Goal: Task Accomplishment & Management: Use online tool/utility

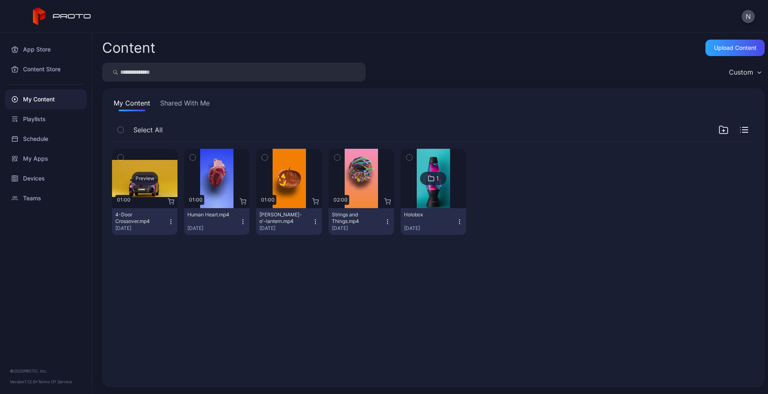
click at [155, 187] on div "Preview" at bounding box center [144, 178] width 65 height 59
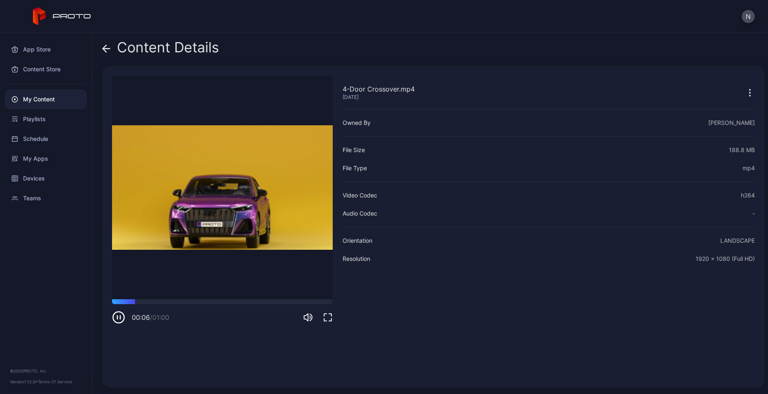
click at [745, 96] on icon "button" at bounding box center [750, 93] width 10 height 10
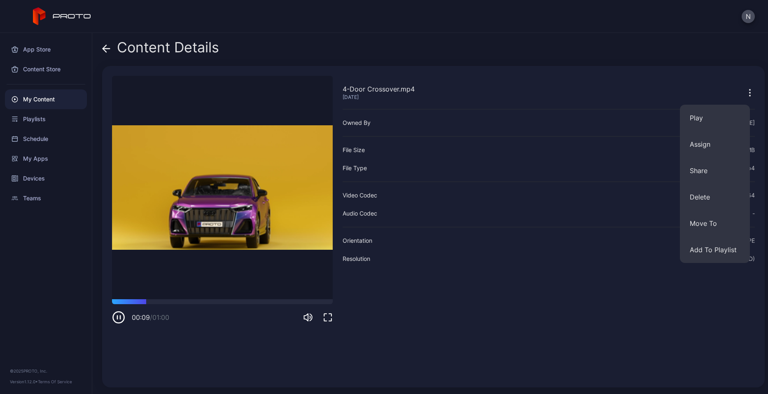
click at [745, 92] on icon "button" at bounding box center [750, 93] width 10 height 10
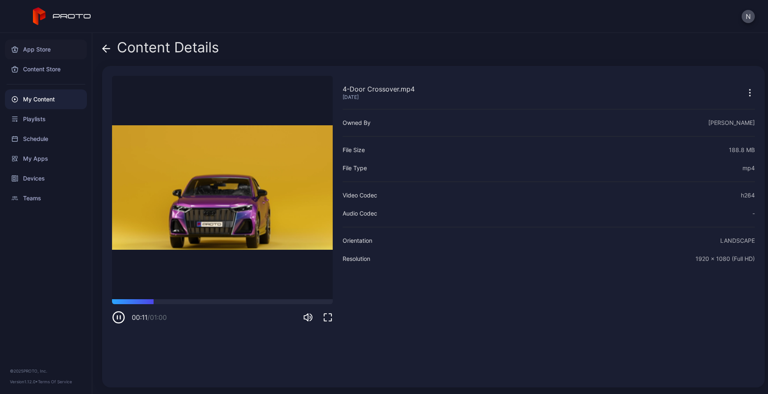
click at [35, 49] on div "App Store" at bounding box center [46, 50] width 82 height 20
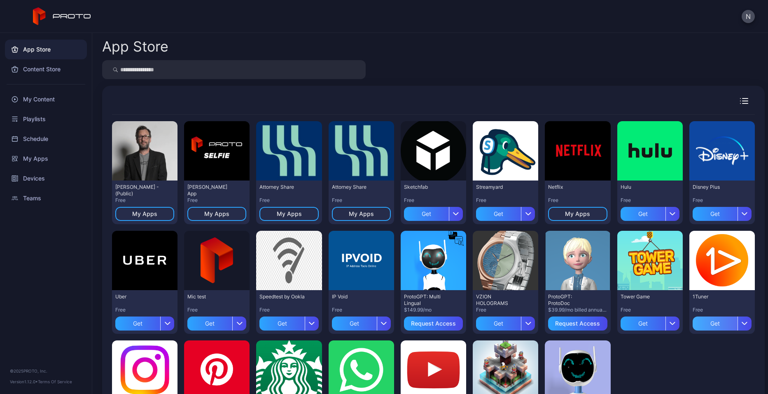
click at [698, 320] on div "Get" at bounding box center [715, 323] width 45 height 14
click at [50, 106] on div "My Content" at bounding box center [46, 99] width 82 height 20
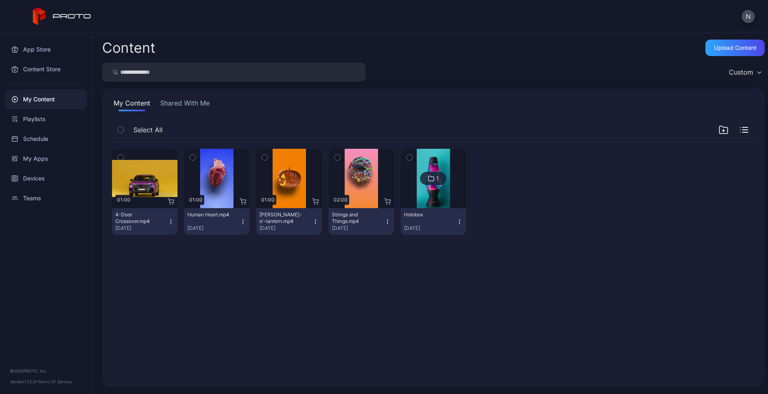
click at [192, 97] on div "My Content Shared With Me Select All Preview 01:00 4-Door Crossover.mp4 [DATE] …" at bounding box center [433, 237] width 662 height 299
click at [191, 102] on button "Shared With Me" at bounding box center [185, 104] width 53 height 13
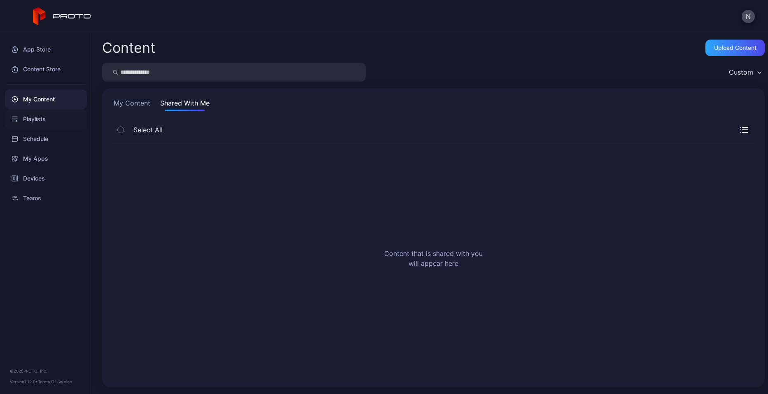
click at [42, 126] on div "Playlists" at bounding box center [46, 119] width 82 height 20
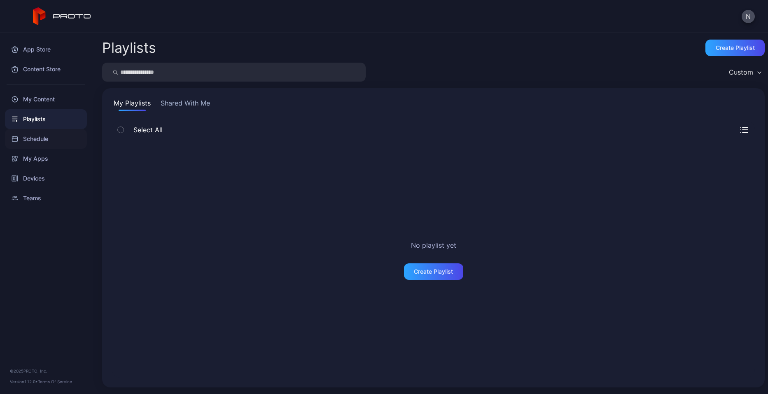
click at [44, 143] on div "Schedule" at bounding box center [46, 139] width 82 height 20
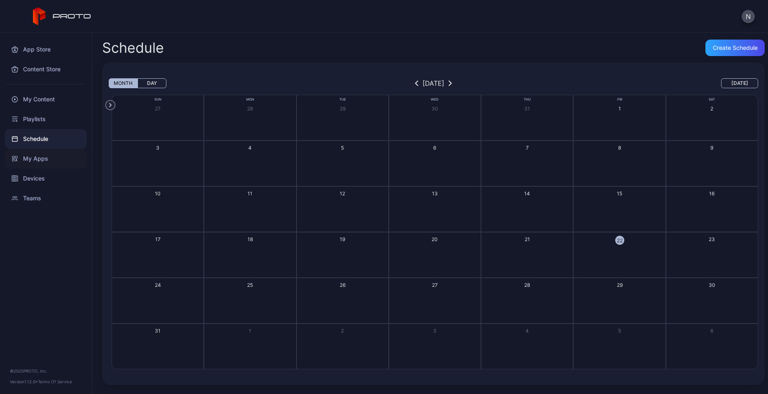
click at [43, 154] on div "My Apps" at bounding box center [46, 159] width 82 height 20
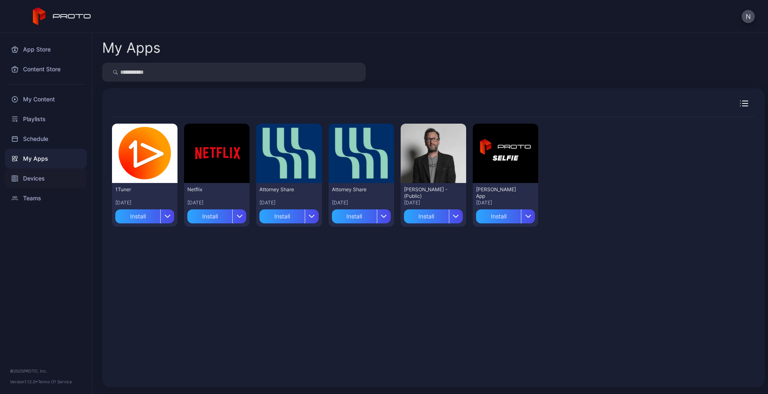
click at [27, 175] on div "Devices" at bounding box center [46, 178] width 82 height 20
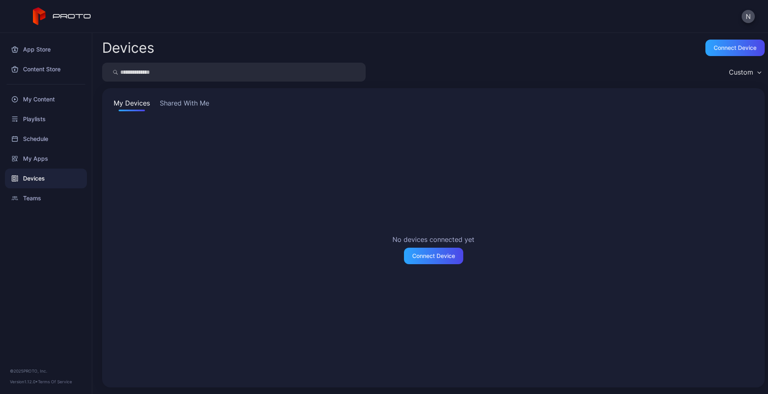
click at [176, 105] on button "Shared With Me" at bounding box center [184, 104] width 53 height 13
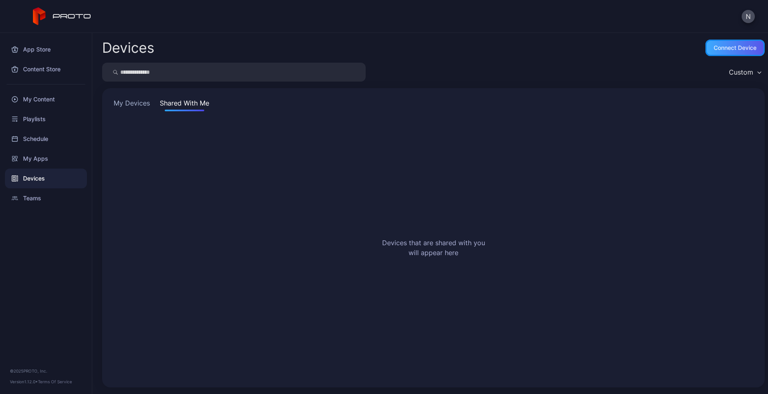
click at [720, 48] on div "Connect device" at bounding box center [735, 47] width 43 height 7
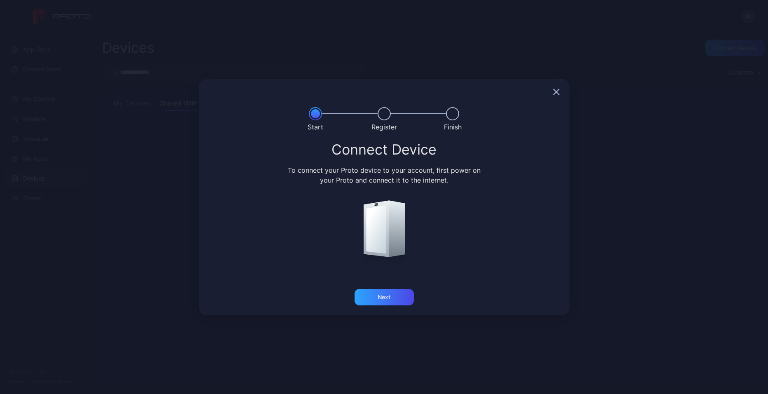
click at [553, 90] on div at bounding box center [384, 92] width 371 height 26
drag, startPoint x: 555, startPoint y: 89, endPoint x: 379, endPoint y: 307, distance: 279.8
click at [380, 306] on div "Start Register Finish Connect Device To connect your Proto device to your accou…" at bounding box center [384, 197] width 371 height 236
click at [368, 280] on div "Connect Device To connect your Proto device to your account, first power on you…" at bounding box center [384, 215] width 371 height 147
click at [375, 283] on div "Connect Device To connect your Proto device to your account, first power on you…" at bounding box center [384, 215] width 371 height 147
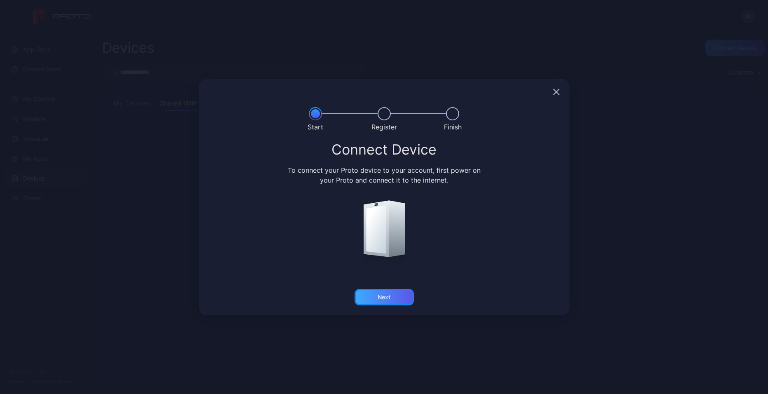
click at [393, 292] on div "Next" at bounding box center [383, 297] width 59 height 16
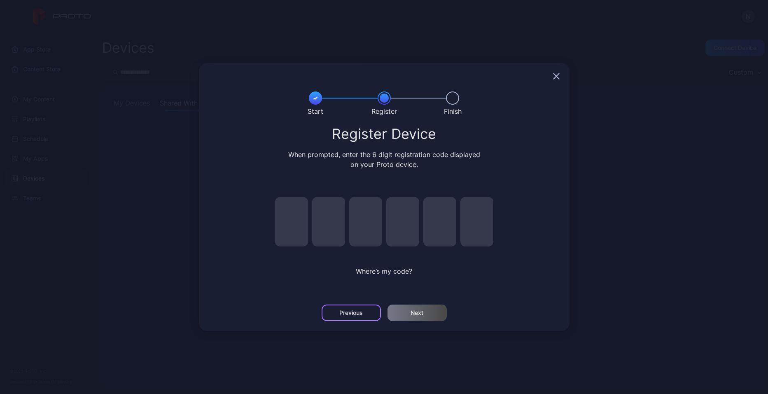
click at [350, 306] on div "Previous" at bounding box center [351, 312] width 59 height 16
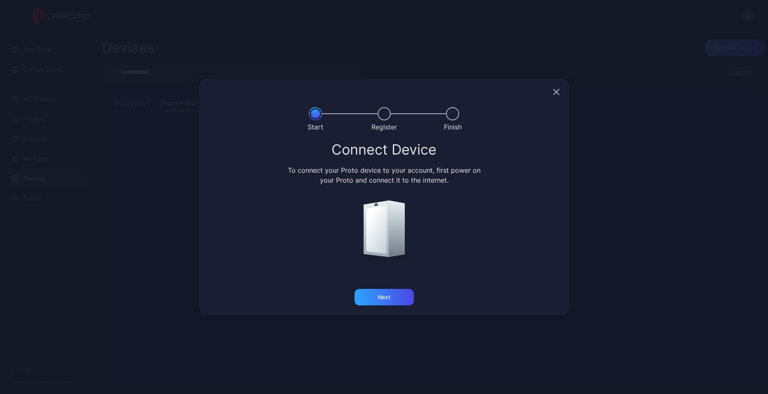
click at [555, 91] on icon "button" at bounding box center [555, 91] width 5 height 5
